Goal: Use online tool/utility: Utilize a website feature to perform a specific function

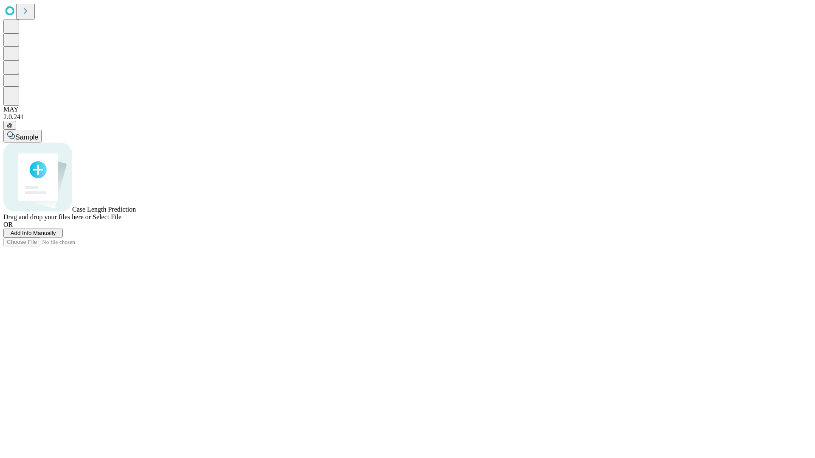
click at [121, 221] on span "Select File" at bounding box center [106, 216] width 29 height 7
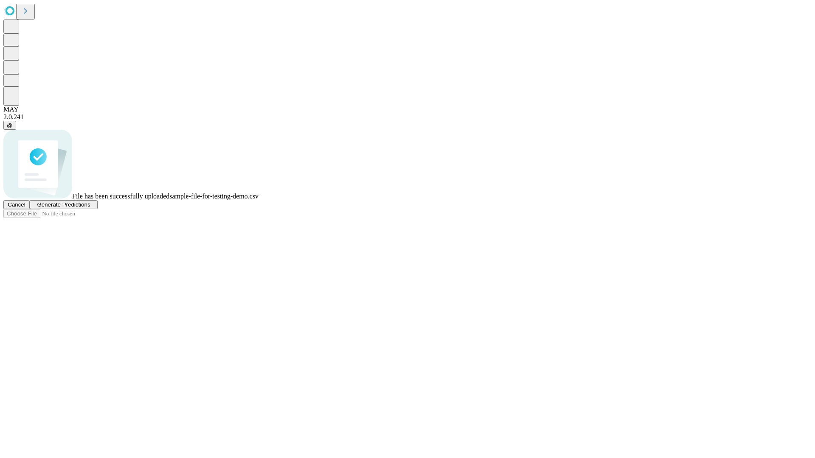
click at [90, 208] on span "Generate Predictions" at bounding box center [63, 205] width 53 height 6
